Goal: Transaction & Acquisition: Obtain resource

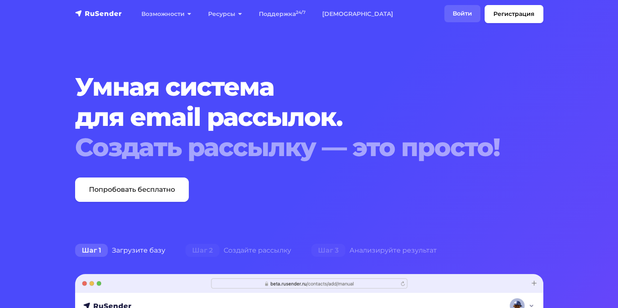
click at [465, 11] on link "Войти" at bounding box center [462, 13] width 36 height 17
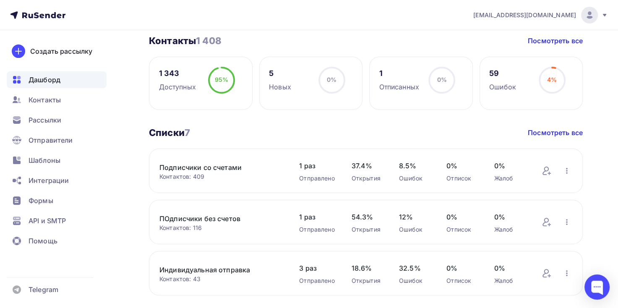
scroll to position [210, 0]
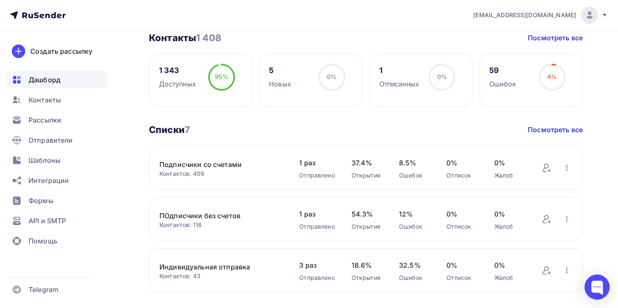
click at [359, 178] on div "Открытия" at bounding box center [367, 175] width 31 height 8
drag, startPoint x: 437, startPoint y: 86, endPoint x: 436, endPoint y: 76, distance: 10.2
click at [437, 86] on circle at bounding box center [441, 77] width 25 height 25
drag, startPoint x: 435, startPoint y: 73, endPoint x: 356, endPoint y: 66, distance: 79.2
click at [433, 73] on circle at bounding box center [441, 77] width 25 height 25
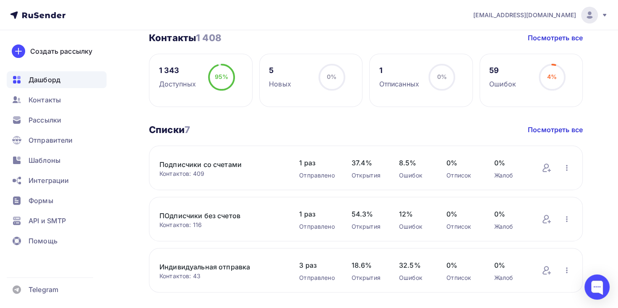
click at [383, 69] on div "1" at bounding box center [399, 70] width 40 height 10
click at [50, 120] on span "Рассылки" at bounding box center [45, 120] width 33 height 10
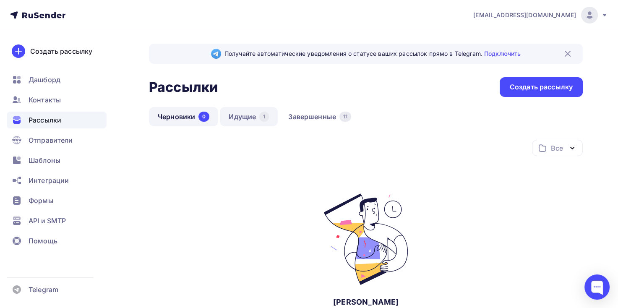
click at [250, 114] on link "Идущие 1" at bounding box center [249, 116] width 58 height 19
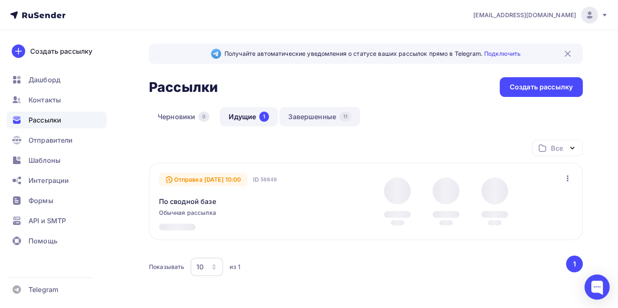
click at [331, 117] on link "Завершенные 11" at bounding box center [319, 116] width 81 height 19
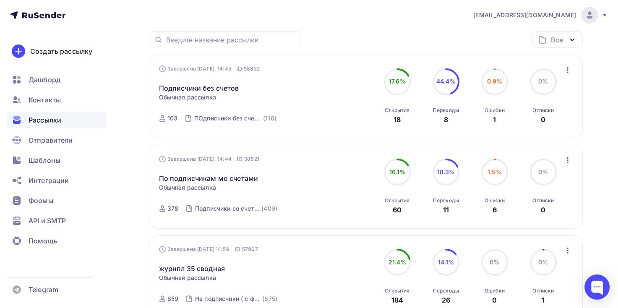
scroll to position [126, 0]
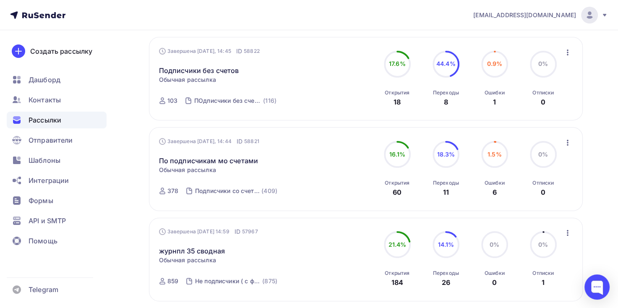
click at [497, 158] on div "1.5%" at bounding box center [495, 154] width 14 height 8
click at [494, 177] on div "Ошибки 6" at bounding box center [495, 186] width 20 height 23
drag, startPoint x: 494, startPoint y: 179, endPoint x: 313, endPoint y: 170, distance: 181.1
click at [493, 180] on div "Ошибки 6" at bounding box center [495, 186] width 20 height 23
click at [203, 161] on link "По подписчикам мо счетами" at bounding box center [208, 161] width 99 height 10
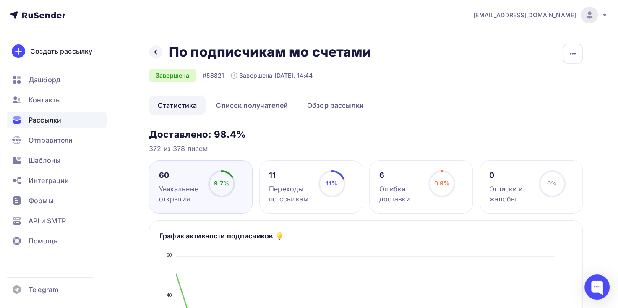
click at [411, 196] on div "Ошибки доставки" at bounding box center [400, 194] width 42 height 20
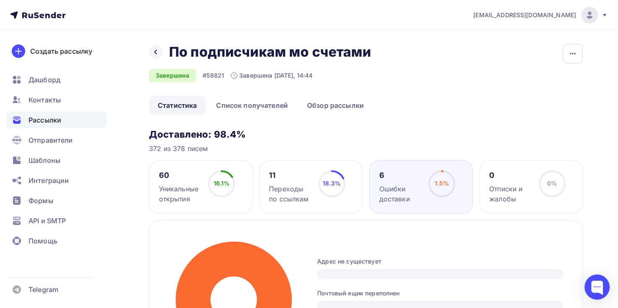
click at [208, 197] on div "16.1% 16.1%" at bounding box center [222, 187] width 42 height 34
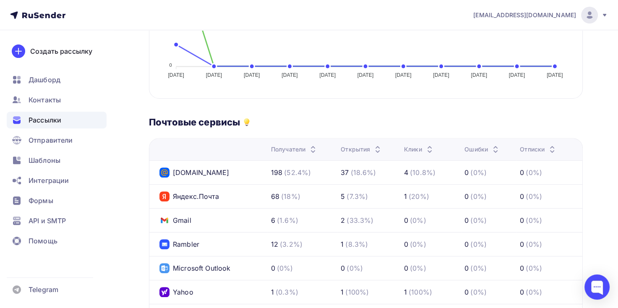
scroll to position [285, 0]
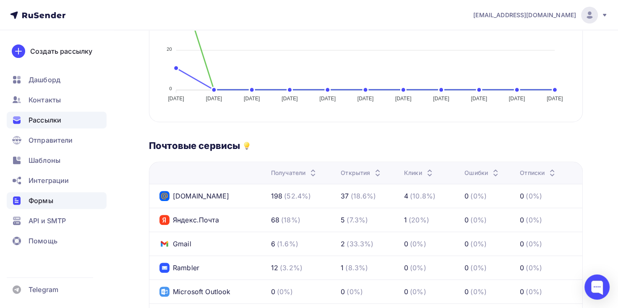
click at [68, 202] on div "Формы" at bounding box center [57, 200] width 100 height 17
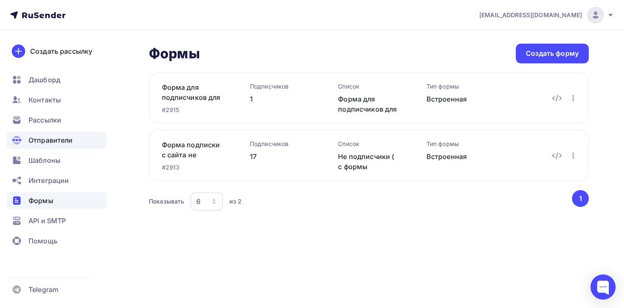
click at [53, 132] on div "Отправители" at bounding box center [57, 140] width 100 height 17
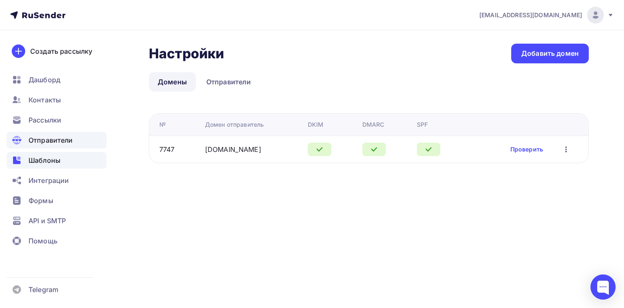
click at [44, 160] on span "Шаблоны" at bounding box center [45, 160] width 32 height 10
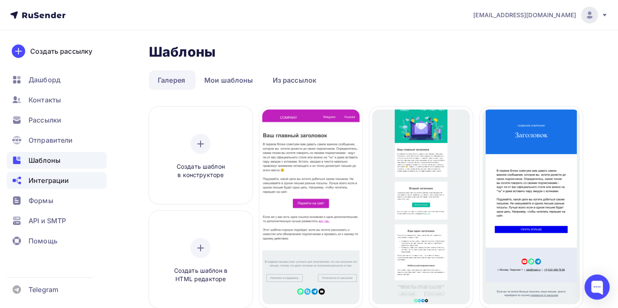
click at [60, 175] on div "Интеграции" at bounding box center [57, 180] width 100 height 17
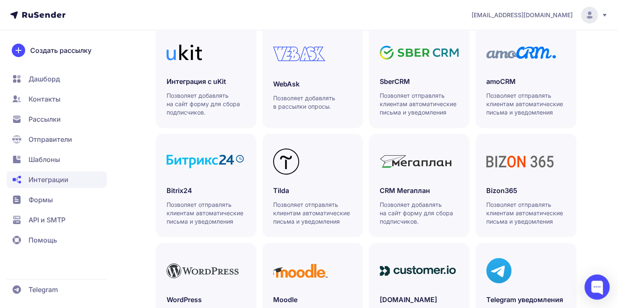
scroll to position [210, 0]
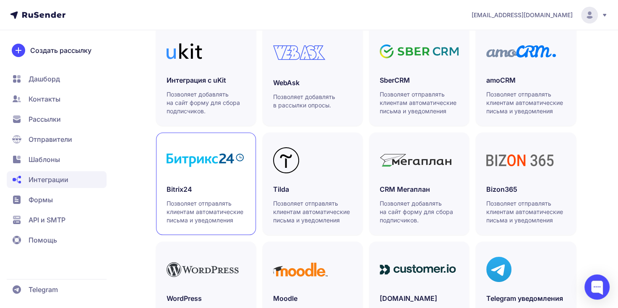
click at [223, 184] on link "Bitrix24 Позволяет отправлять клиентам автоматические письма и уведомления" at bounding box center [206, 184] width 100 height 102
click at [62, 157] on span "Шаблоны" at bounding box center [57, 159] width 100 height 17
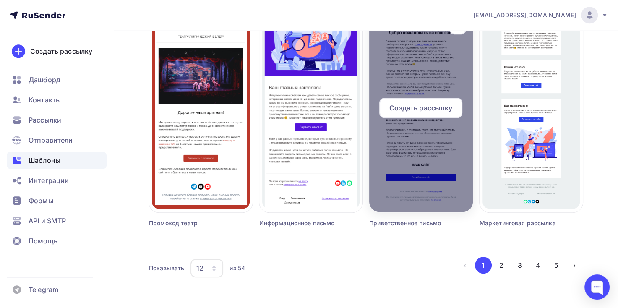
scroll to position [569, 0]
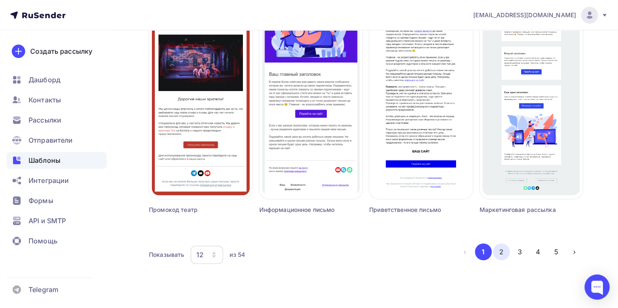
click at [505, 248] on button "2" at bounding box center [501, 251] width 17 height 17
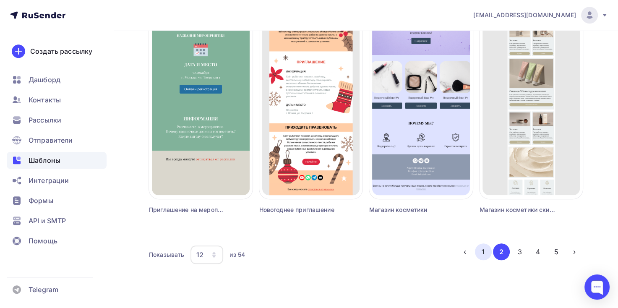
click at [477, 250] on button "1" at bounding box center [483, 251] width 17 height 17
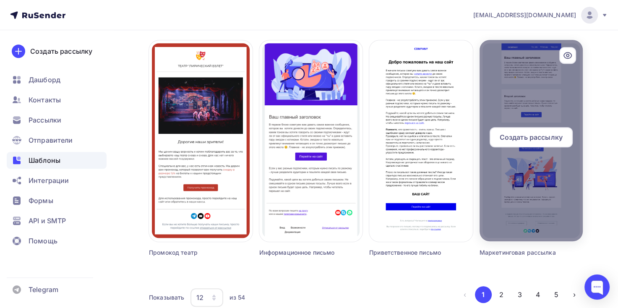
scroll to position [527, 0]
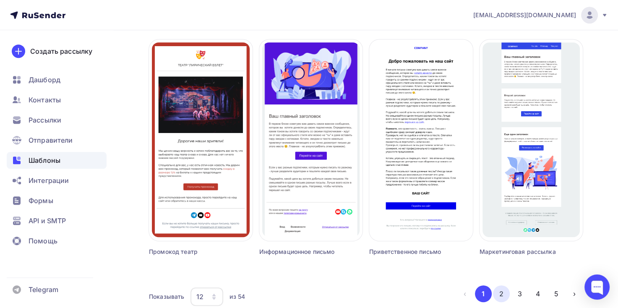
click at [501, 295] on button "2" at bounding box center [501, 293] width 17 height 17
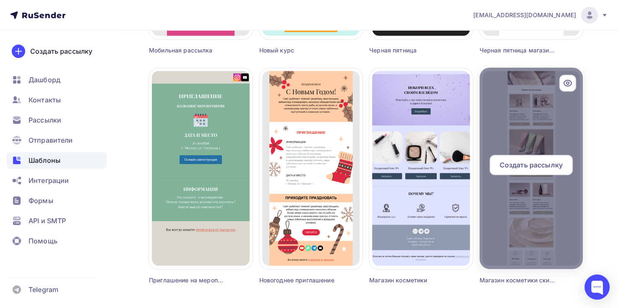
scroll to position [569, 0]
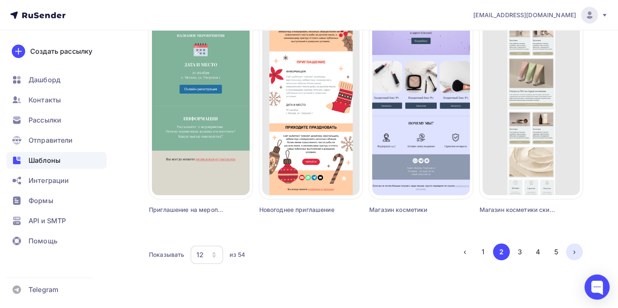
click at [573, 245] on button "›" at bounding box center [574, 251] width 17 height 17
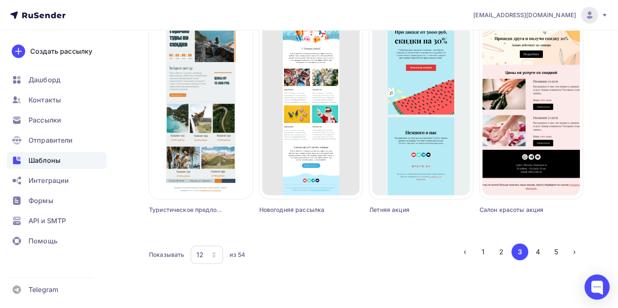
click at [527, 247] on li "3" at bounding box center [519, 251] width 18 height 17
click at [541, 253] on button "4" at bounding box center [538, 251] width 17 height 17
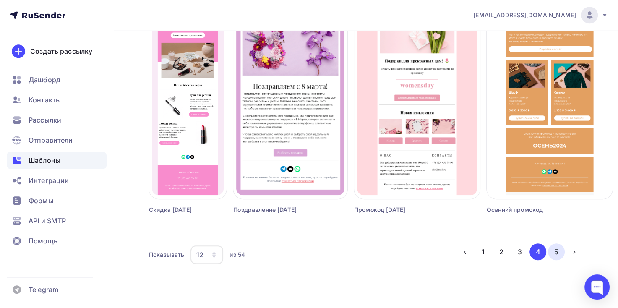
click at [559, 244] on button "5" at bounding box center [556, 251] width 17 height 17
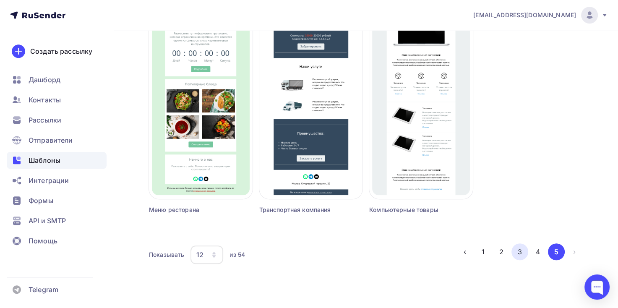
click at [523, 248] on button "3" at bounding box center [520, 251] width 17 height 17
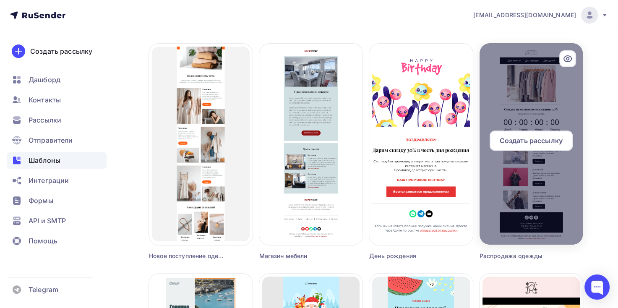
scroll to position [317, 0]
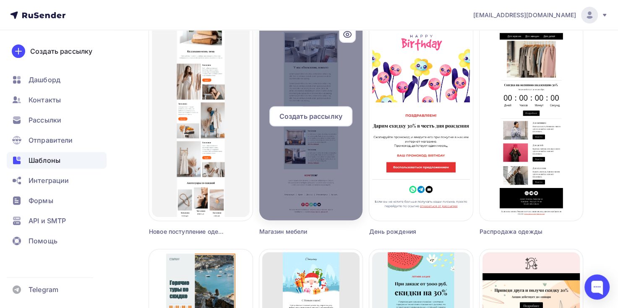
click at [302, 120] on span "Создать рассылку" at bounding box center [310, 116] width 63 height 10
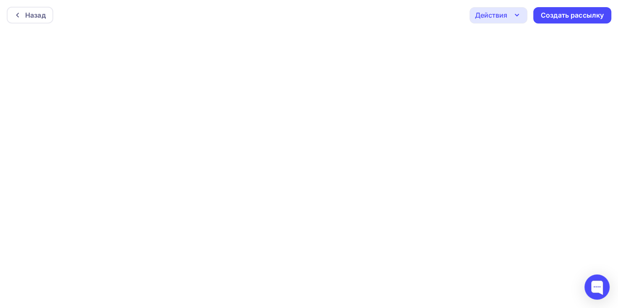
click at [496, 24] on div "Назад Действия Отправить тестовое письмо Предпросмотр Сохранить в Мои шаблоны В…" at bounding box center [309, 15] width 618 height 30
click at [496, 10] on div "Действия" at bounding box center [491, 15] width 32 height 10
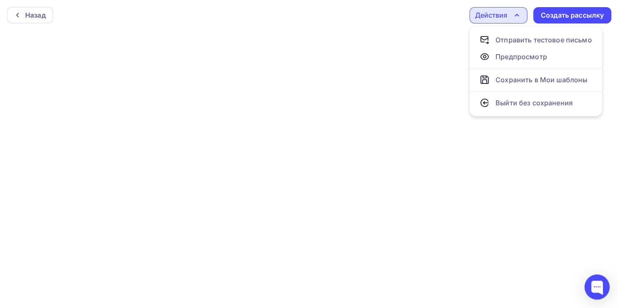
click at [275, 26] on div "Назад Действия Отправить тестовое письмо Предпросмотр Сохранить в Мои шаблоны В…" at bounding box center [309, 15] width 618 height 30
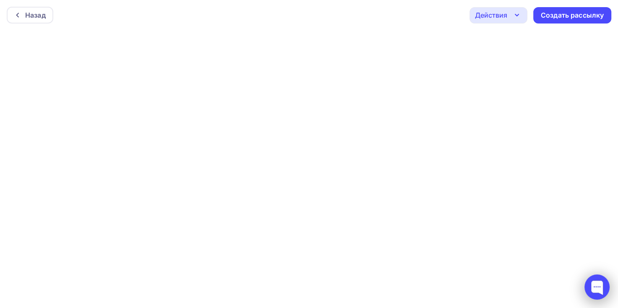
click at [605, 281] on div at bounding box center [597, 286] width 25 height 25
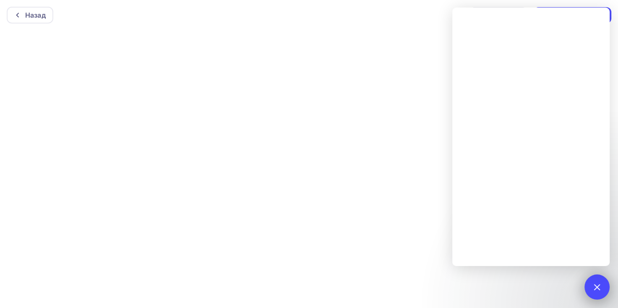
click at [605, 280] on div at bounding box center [597, 286] width 25 height 25
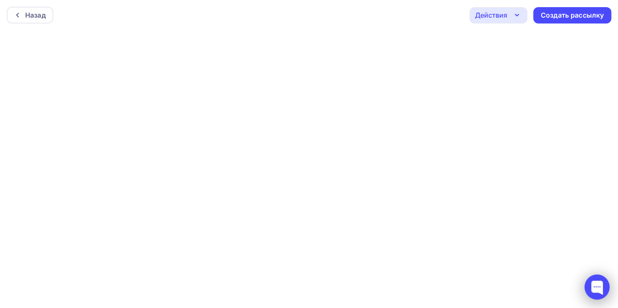
click at [592, 287] on div at bounding box center [597, 286] width 25 height 25
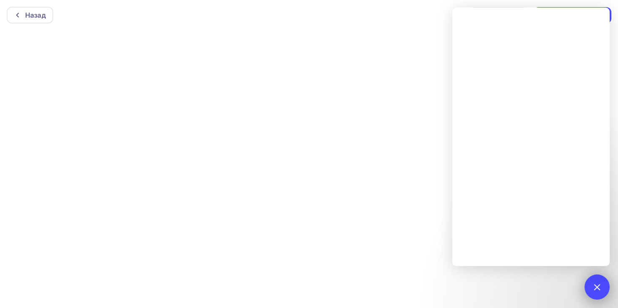
click at [602, 283] on div at bounding box center [597, 286] width 25 height 25
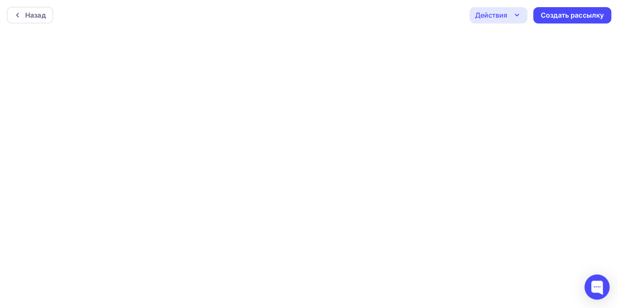
click at [279, 29] on div "Назад Действия Отправить тестовое письмо Предпросмотр Сохранить в Мои шаблоны В…" at bounding box center [309, 15] width 618 height 30
click at [589, 279] on div at bounding box center [597, 286] width 25 height 25
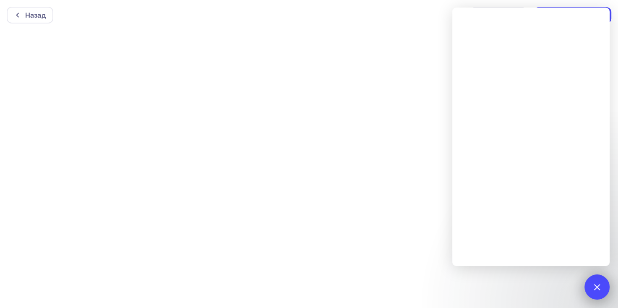
click at [591, 275] on div at bounding box center [597, 286] width 25 height 25
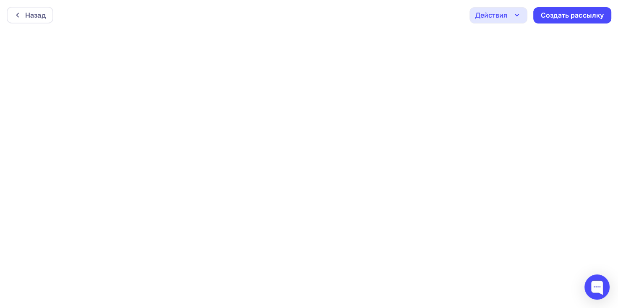
click at [254, 12] on div "Назад Действия Отправить тестовое письмо Предпросмотр Сохранить в Мои шаблоны В…" at bounding box center [309, 15] width 618 height 30
click at [180, 11] on div "Назад Действия Отправить тестовое письмо Предпросмотр Сохранить в Мои шаблоны В…" at bounding box center [309, 15] width 618 height 30
click at [514, 14] on icon "button" at bounding box center [517, 15] width 10 height 10
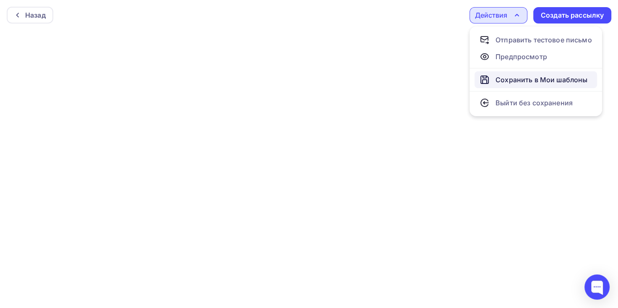
click at [517, 76] on div "Сохранить в Мои шаблоны" at bounding box center [542, 80] width 92 height 10
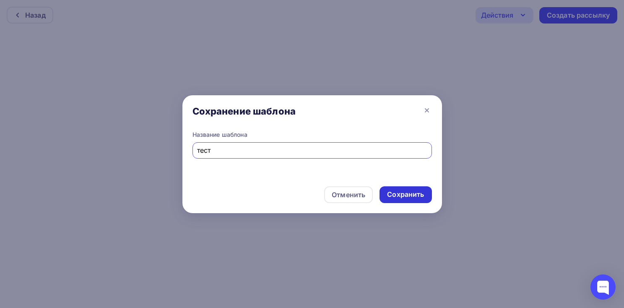
type input "тест"
click at [400, 191] on div "Сохранить" at bounding box center [405, 195] width 37 height 10
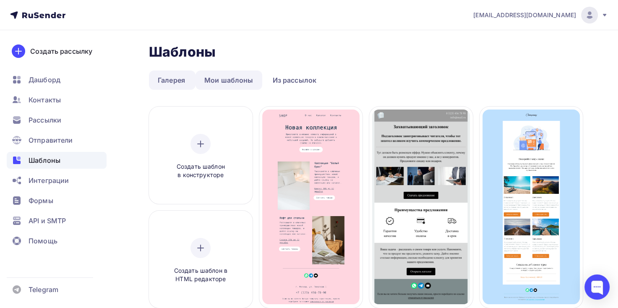
click at [237, 83] on link "Мои шаблоны" at bounding box center [229, 80] width 67 height 19
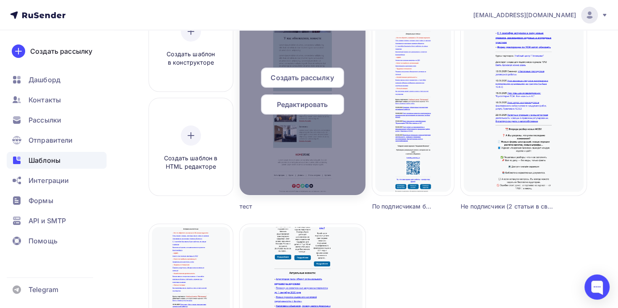
scroll to position [126, 0]
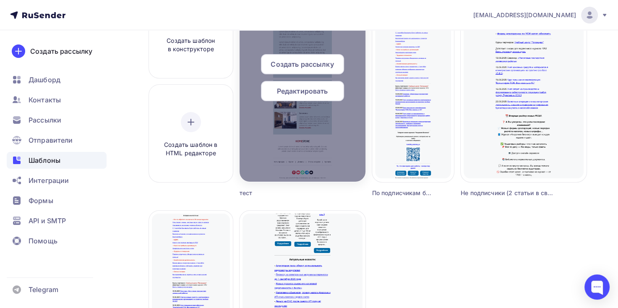
click at [303, 84] on div "Редактировать" at bounding box center [302, 91] width 83 height 20
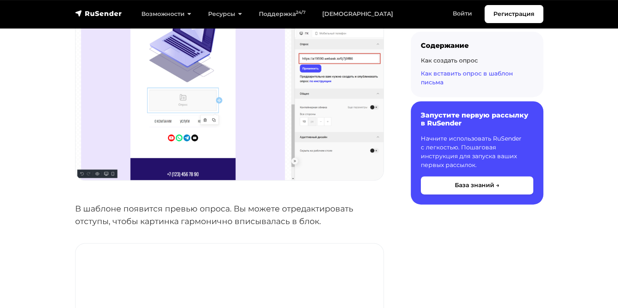
scroll to position [1007, 0]
